Goal: Transaction & Acquisition: Purchase product/service

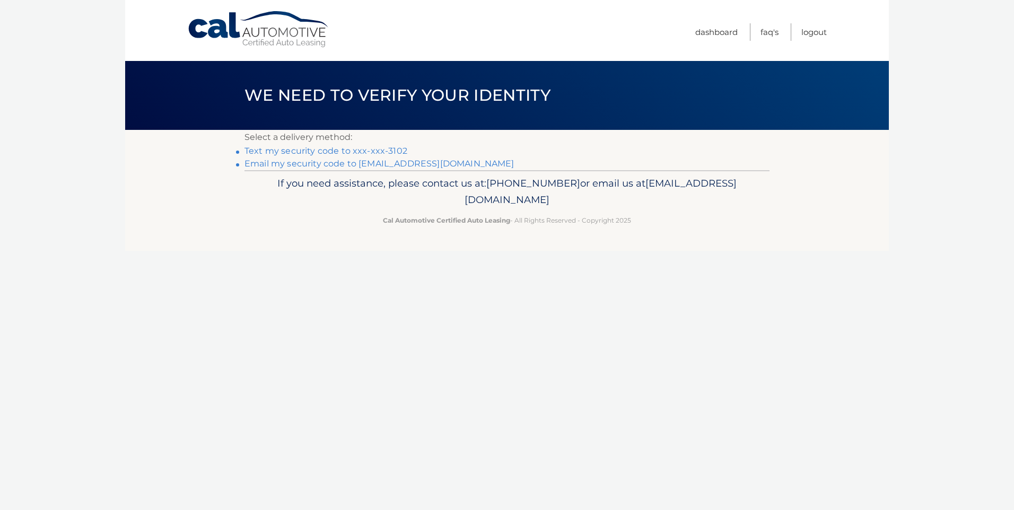
click at [324, 152] on link "Text my security code to xxx-xxx-3102" at bounding box center [325, 151] width 163 height 10
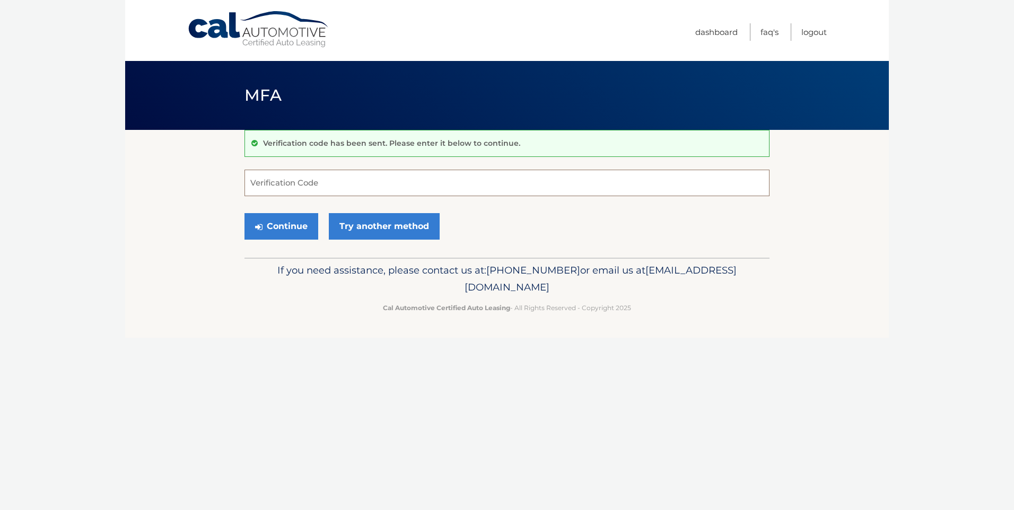
click at [361, 178] on input "Verification Code" at bounding box center [506, 183] width 525 height 27
type input "786727"
click at [244, 213] on button "Continue" at bounding box center [281, 226] width 74 height 27
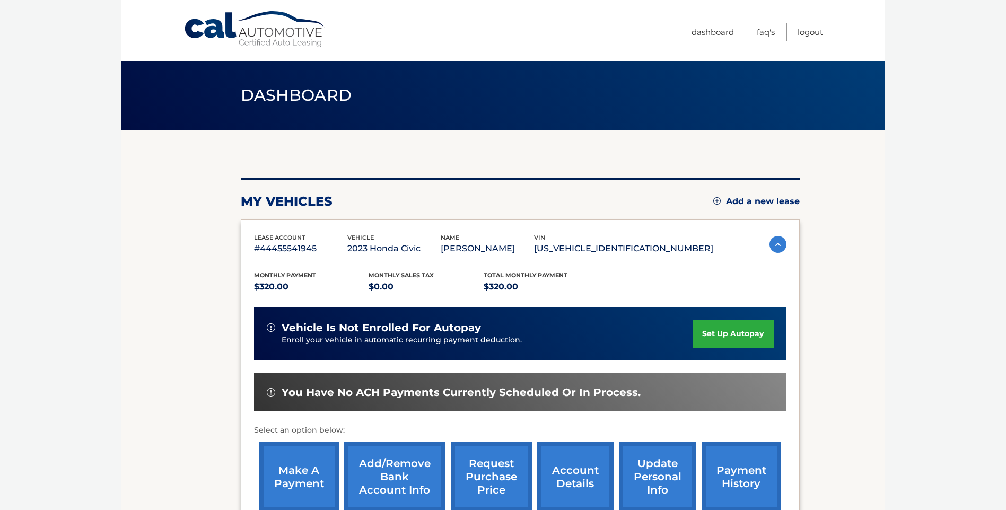
click at [305, 477] on link "make a payment" at bounding box center [299, 476] width 80 height 69
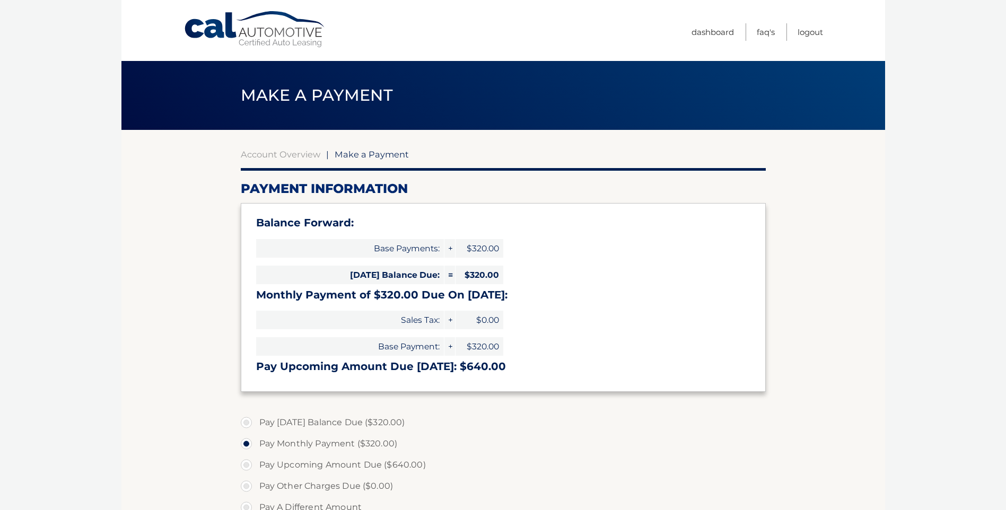
select select "NTljYmU0MTItMDlhMy00OWI3LWJjODMtNjE5ZTIwMjUxMjg5"
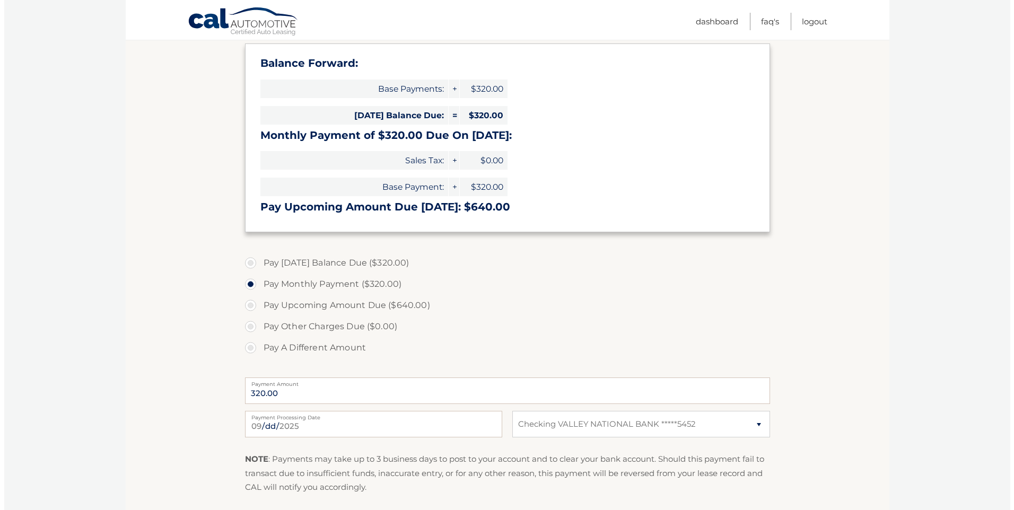
scroll to position [212, 0]
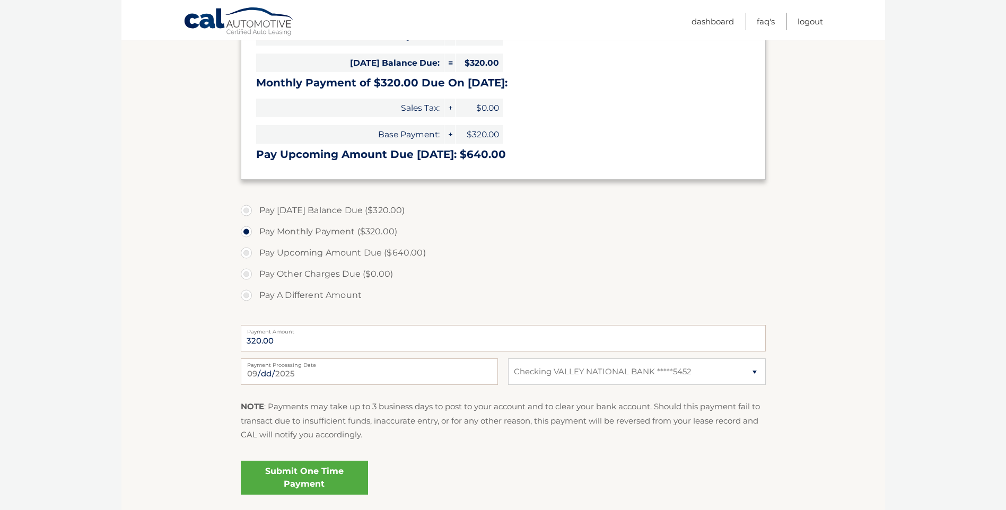
click at [325, 468] on link "Submit One Time Payment" at bounding box center [304, 478] width 127 height 34
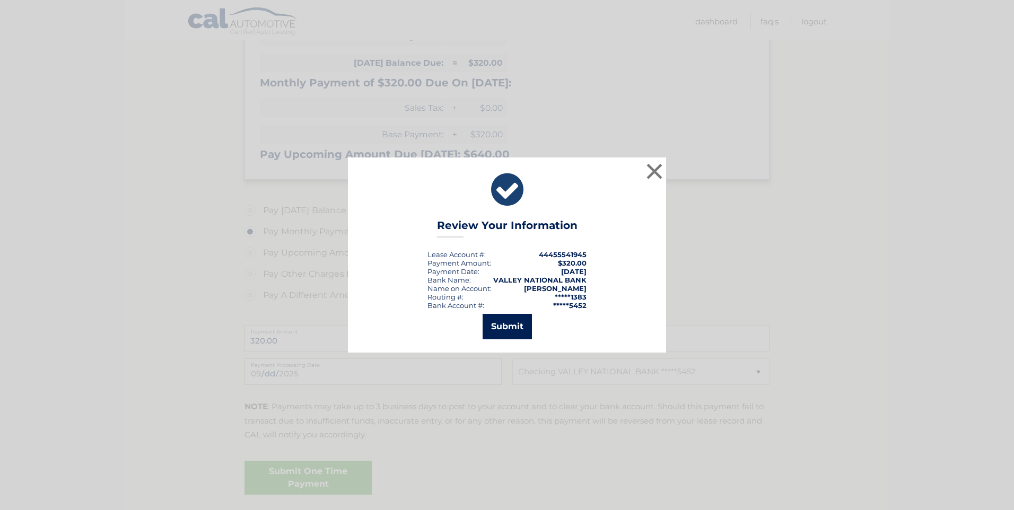
click at [511, 334] on button "Submit" at bounding box center [507, 326] width 49 height 25
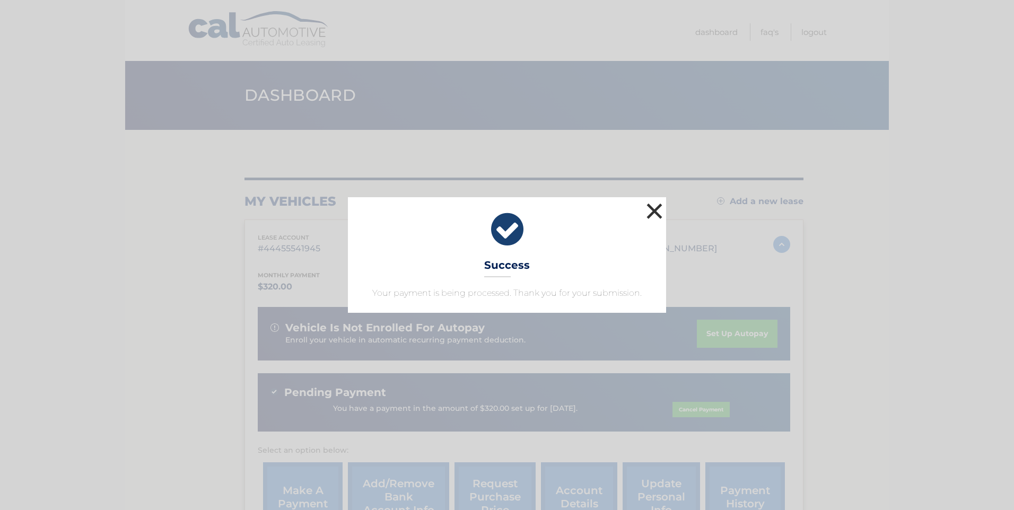
click at [651, 210] on button "×" at bounding box center [654, 210] width 21 height 21
